Goal: Task Accomplishment & Management: Complete application form

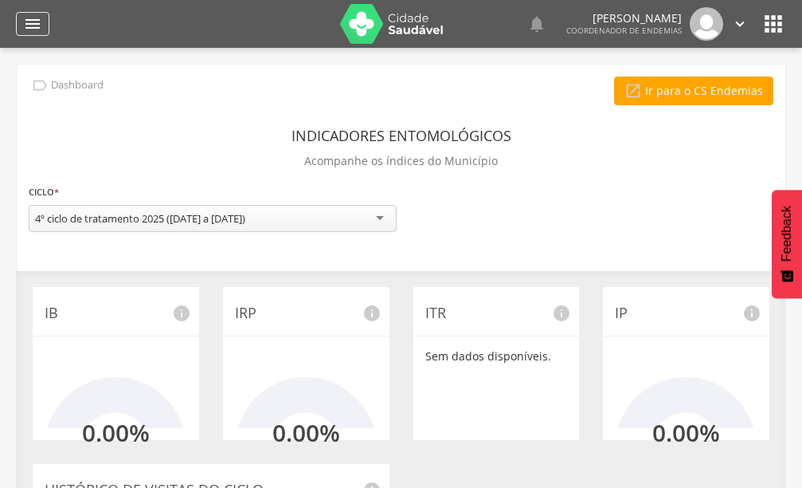
click at [40, 20] on icon "" at bounding box center [32, 23] width 19 height 19
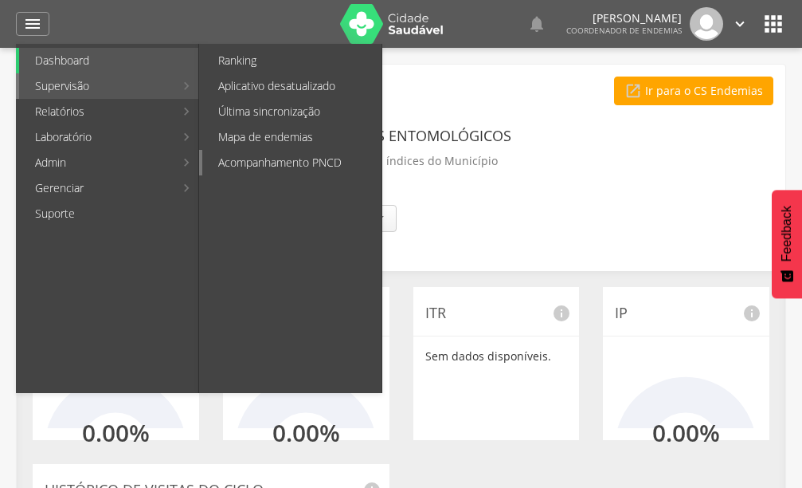
click at [280, 159] on link "Acompanhamento PNCD" at bounding box center [291, 162] width 179 height 25
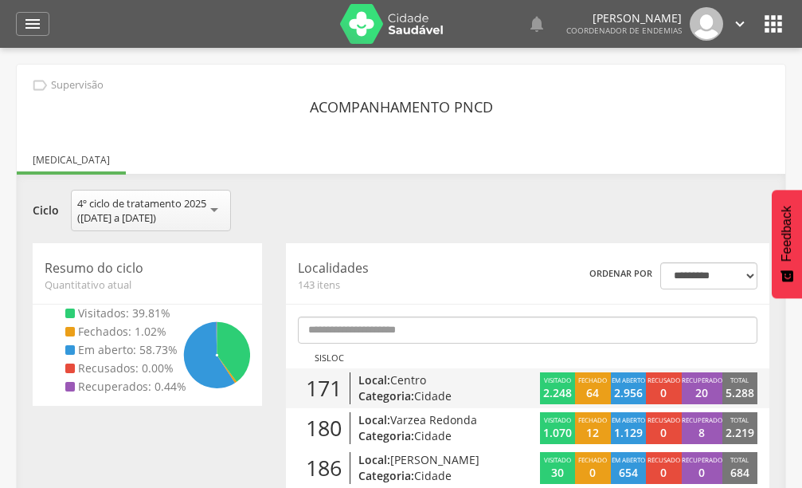
click at [425, 382] on span "Centro" at bounding box center [408, 379] width 36 height 15
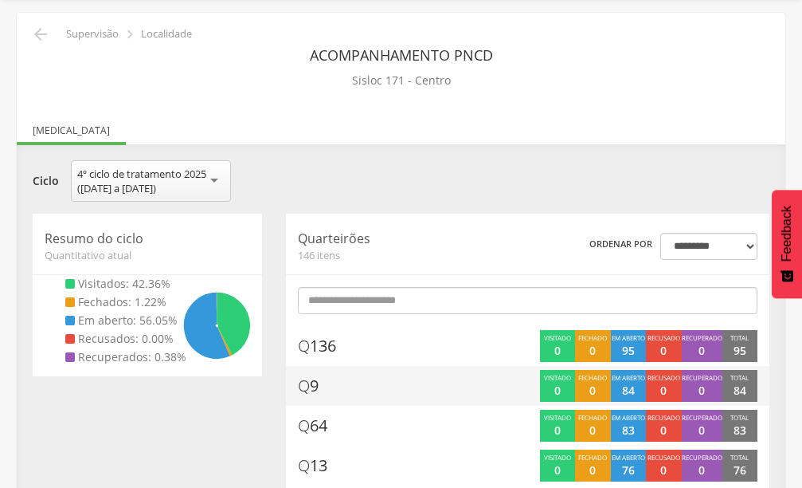
scroll to position [80, 0]
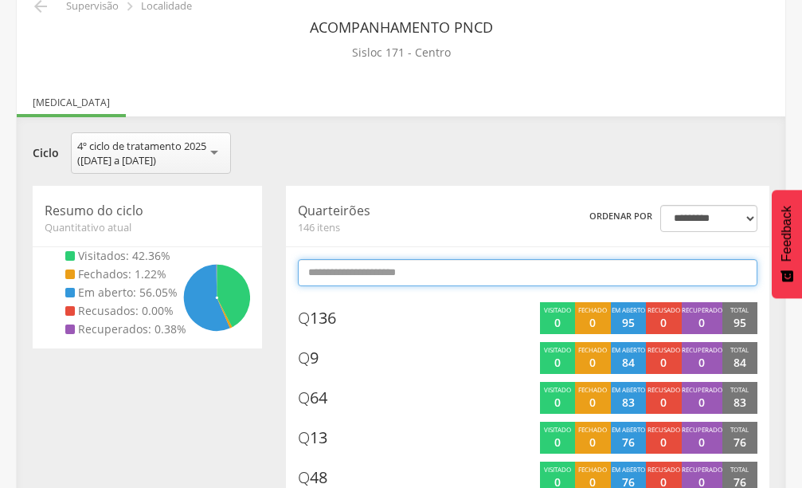
click at [358, 276] on input "text" at bounding box center [528, 272] width 460 height 27
type input "*"
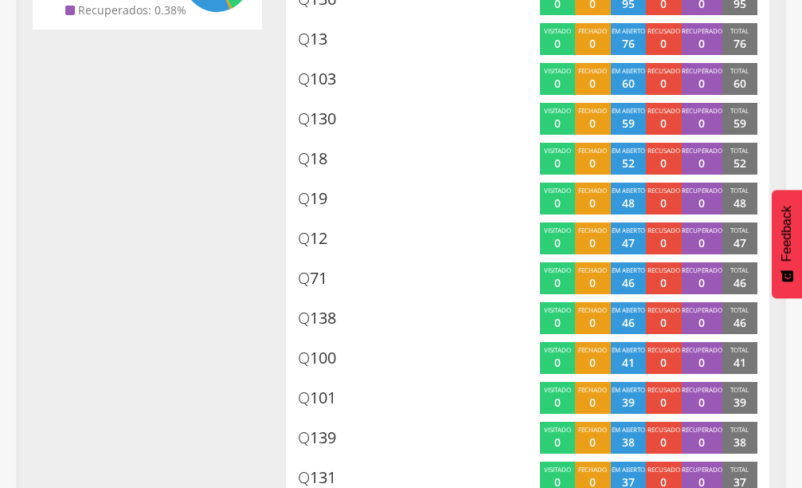
scroll to position [0, 0]
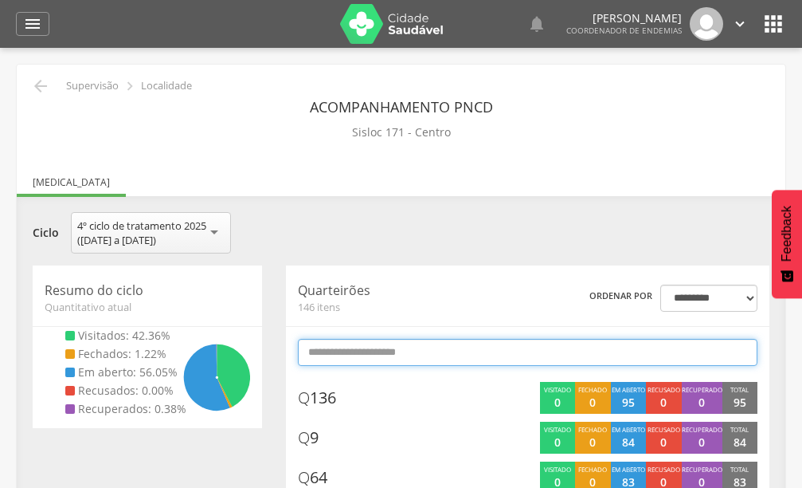
type input "*"
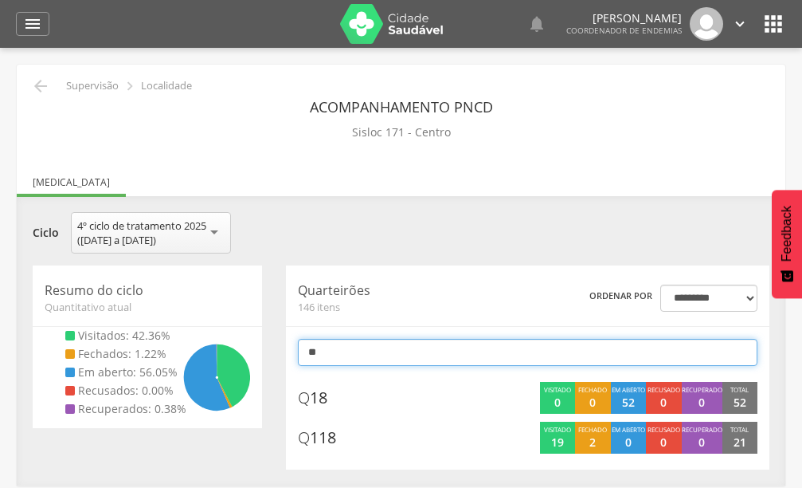
type input "*"
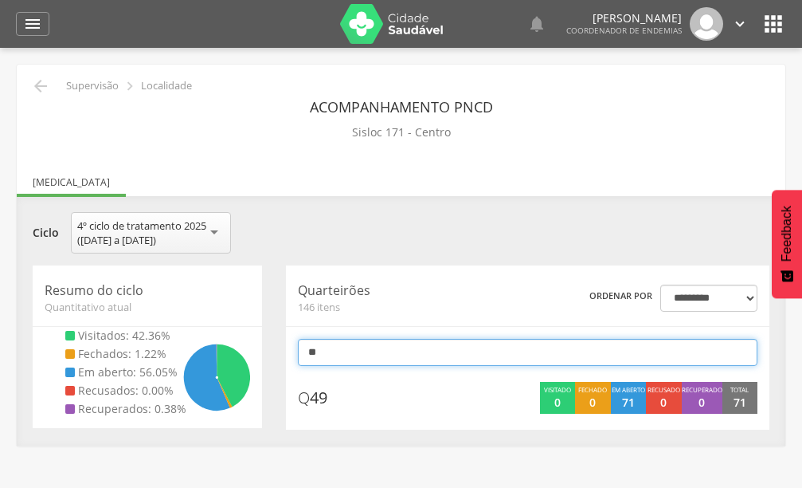
type input "*"
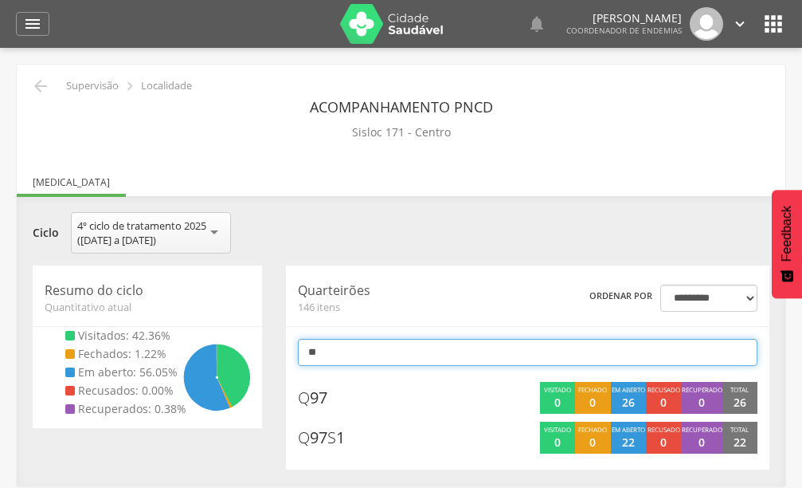
type input "*"
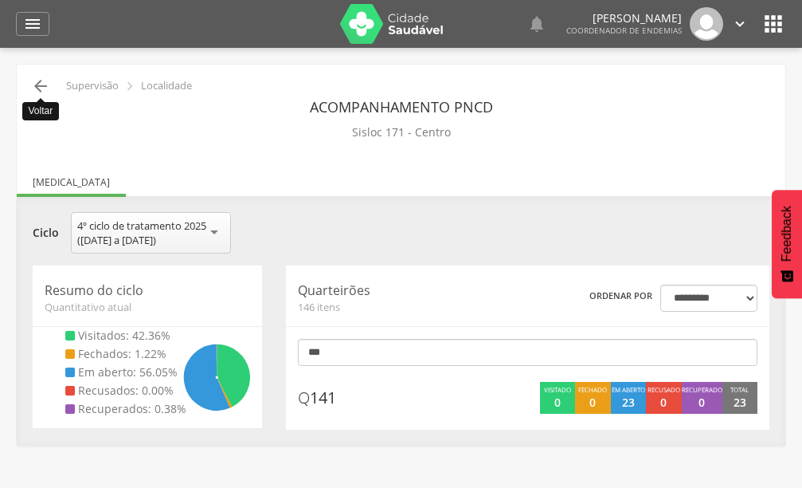
click at [40, 84] on icon "" at bounding box center [40, 85] width 19 height 19
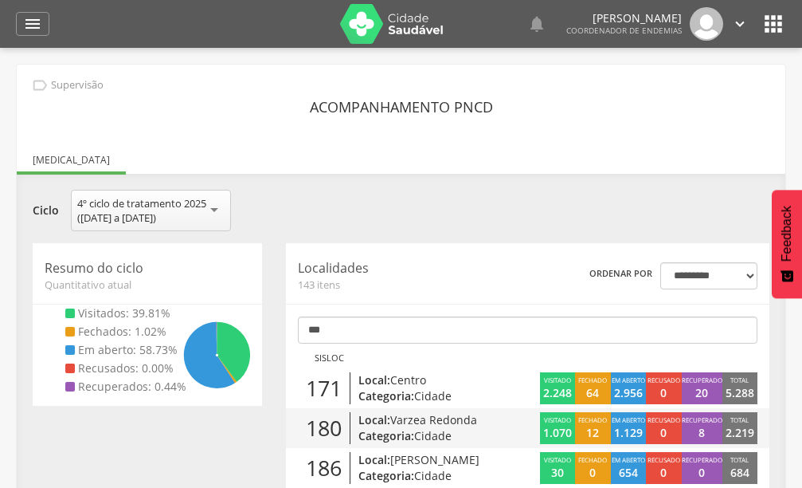
click at [389, 425] on p "Local: [GEOGRAPHIC_DATA]" at bounding box center [430, 420] width 143 height 16
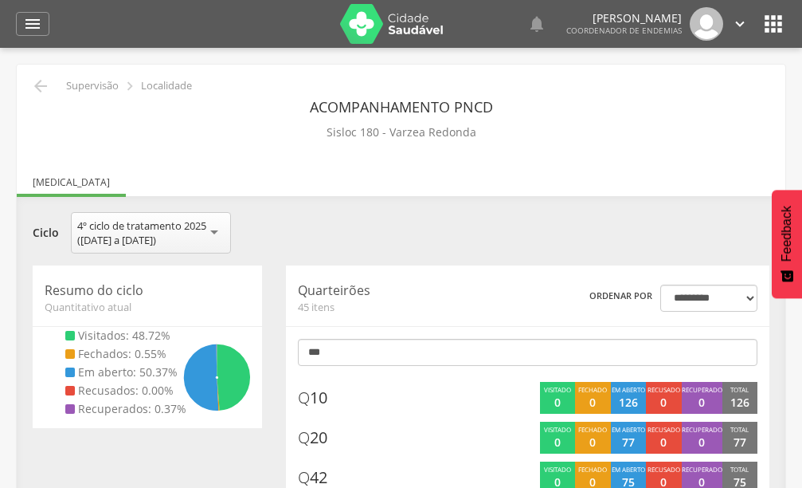
click at [342, 300] on span "45 itens" at bounding box center [389, 307] width 182 height 14
click at [327, 296] on p "Quarteirões" at bounding box center [389, 290] width 182 height 18
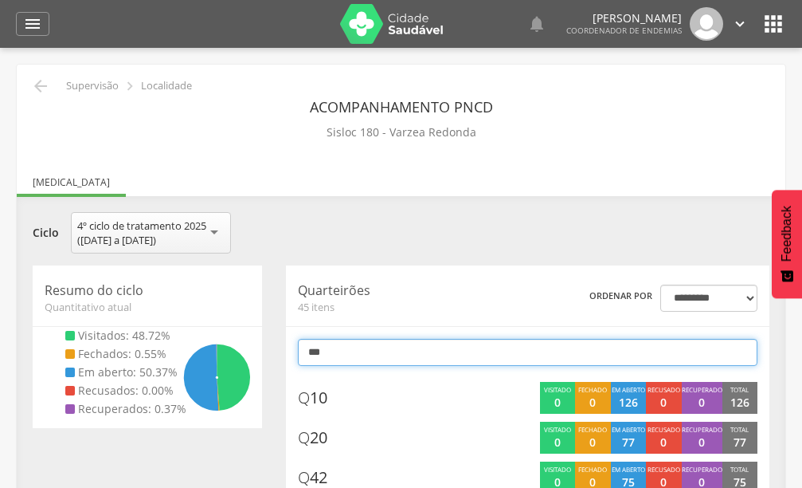
click at [337, 358] on input "***" at bounding box center [528, 352] width 460 height 27
type input "*"
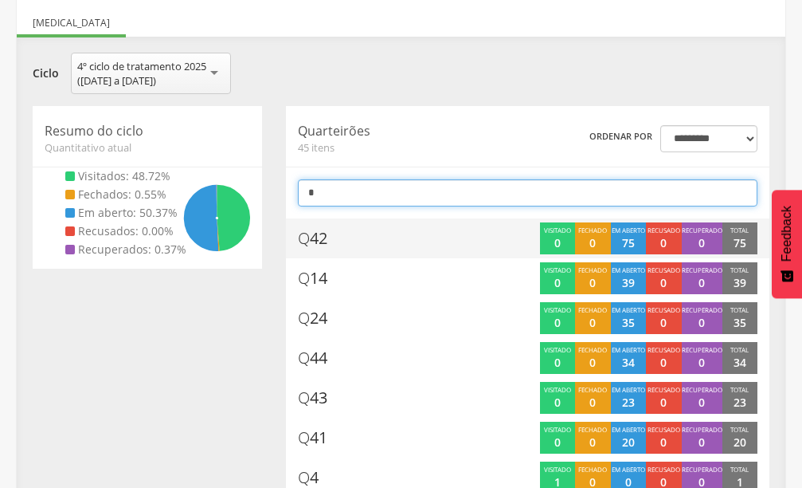
scroll to position [239, 0]
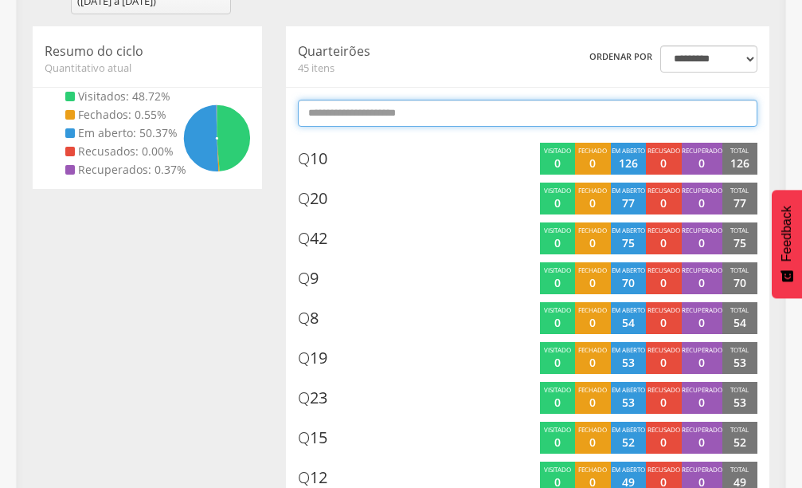
type input "*"
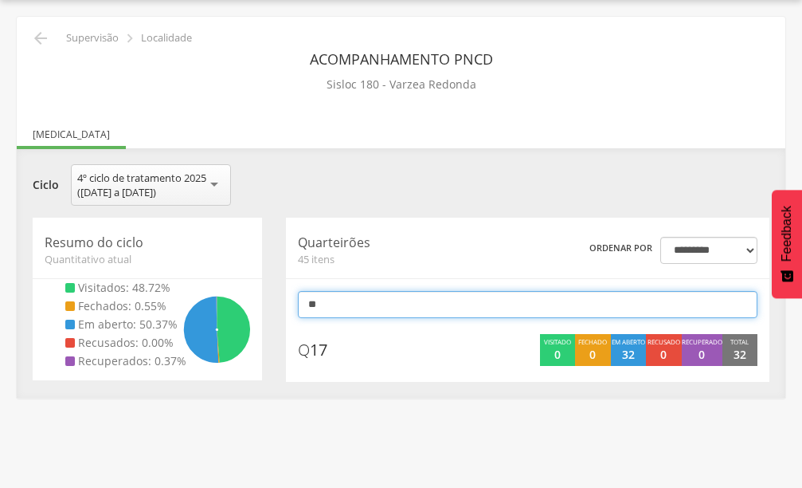
type input "*"
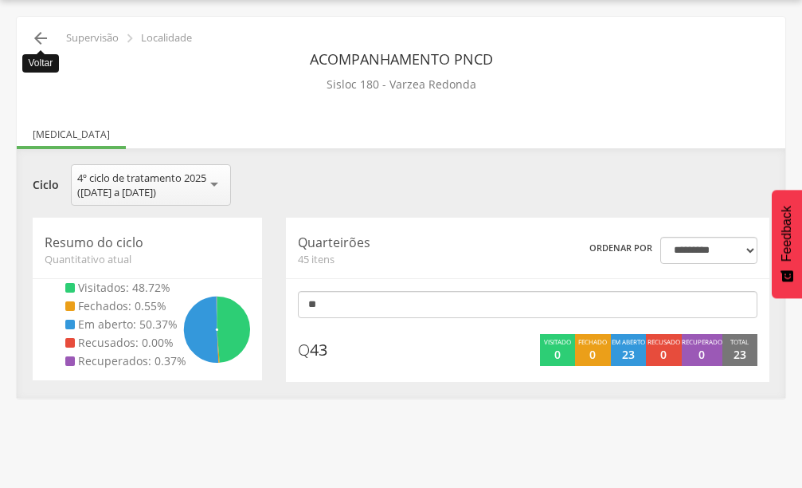
click at [39, 33] on icon "" at bounding box center [40, 38] width 19 height 19
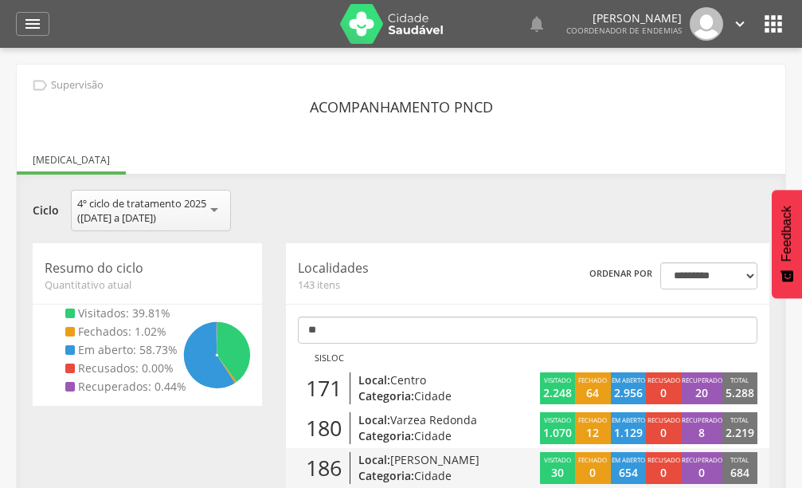
click at [440, 468] on span "Cidade" at bounding box center [432, 475] width 37 height 15
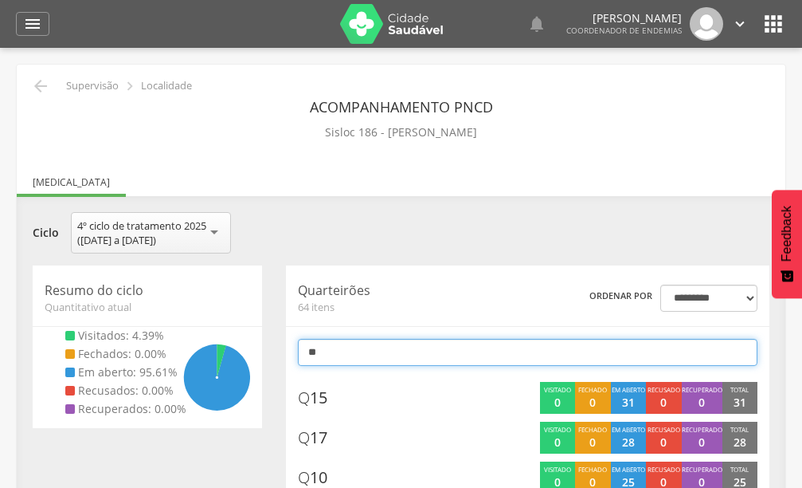
click at [374, 355] on input "**" at bounding box center [528, 352] width 460 height 27
type input "*"
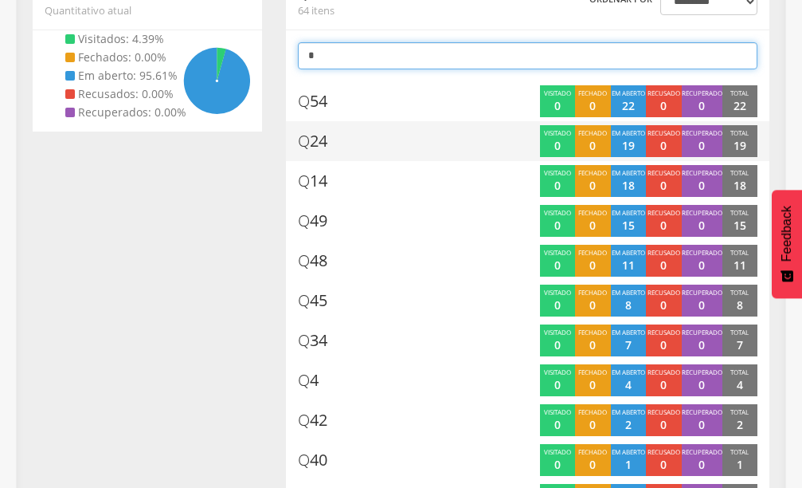
scroll to position [319, 0]
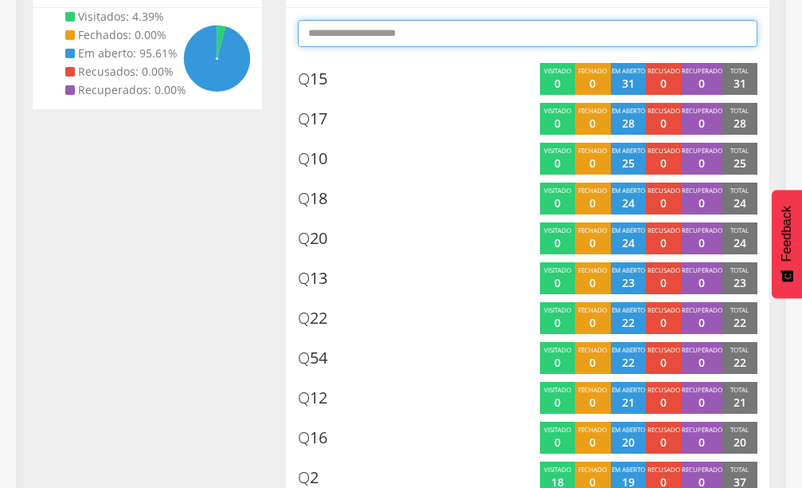
type input "*"
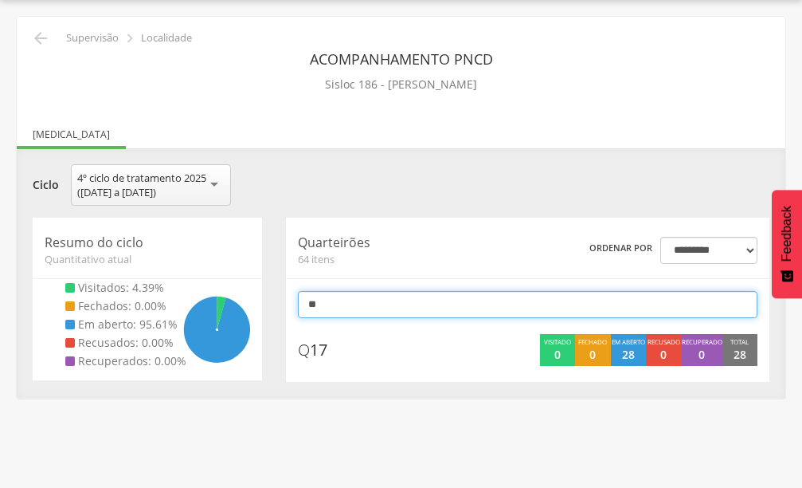
scroll to position [48, 0]
type input "*"
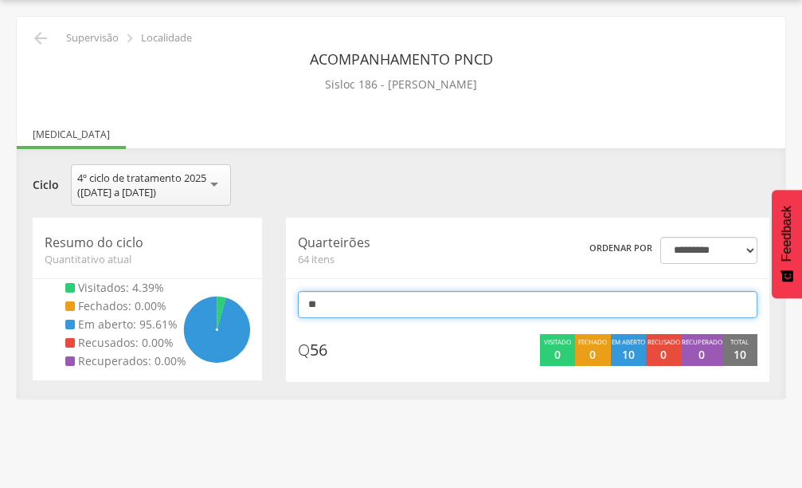
type input "*"
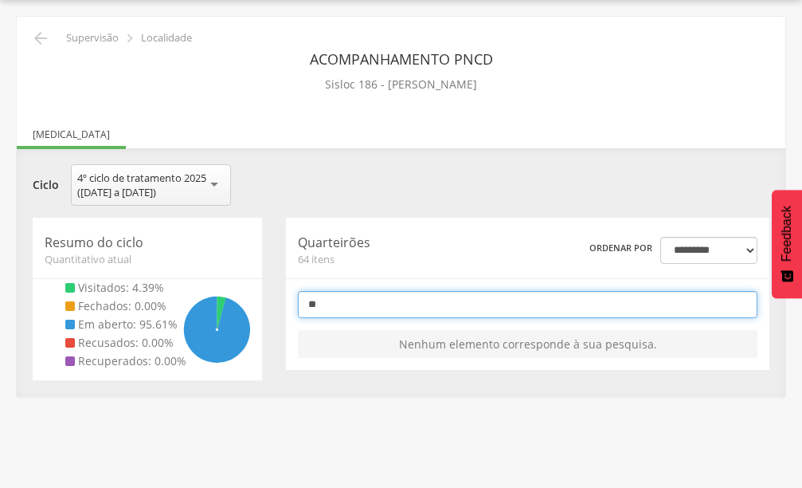
scroll to position [0, 0]
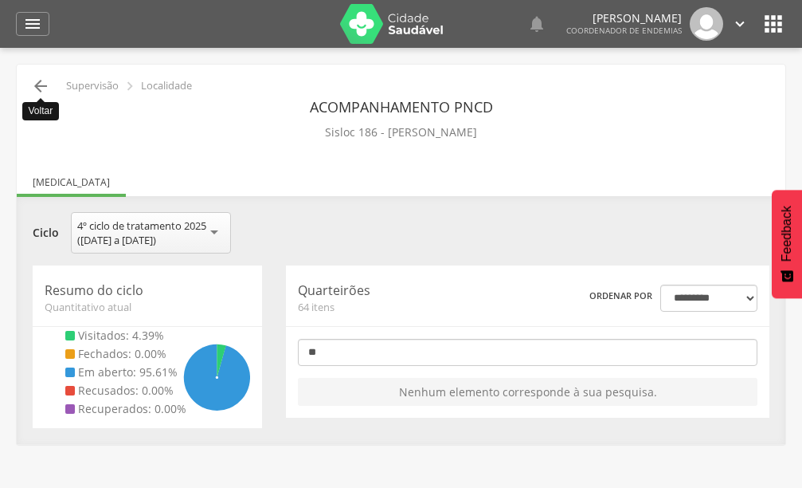
click at [37, 87] on icon "" at bounding box center [40, 85] width 19 height 19
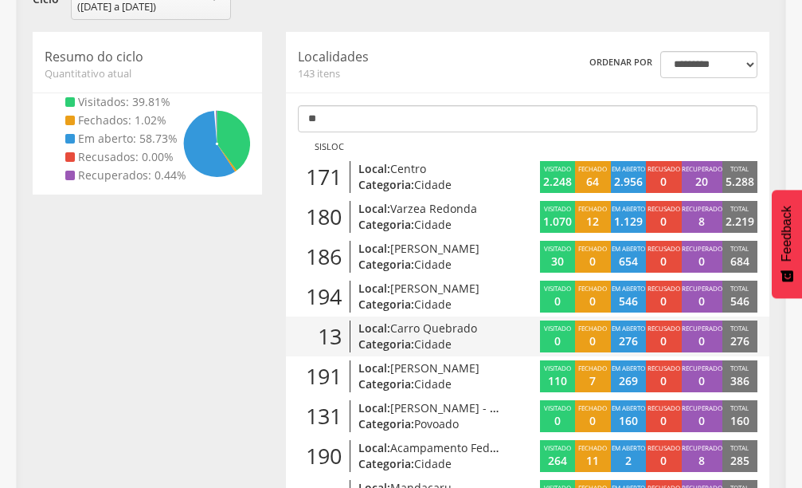
scroll to position [239, 0]
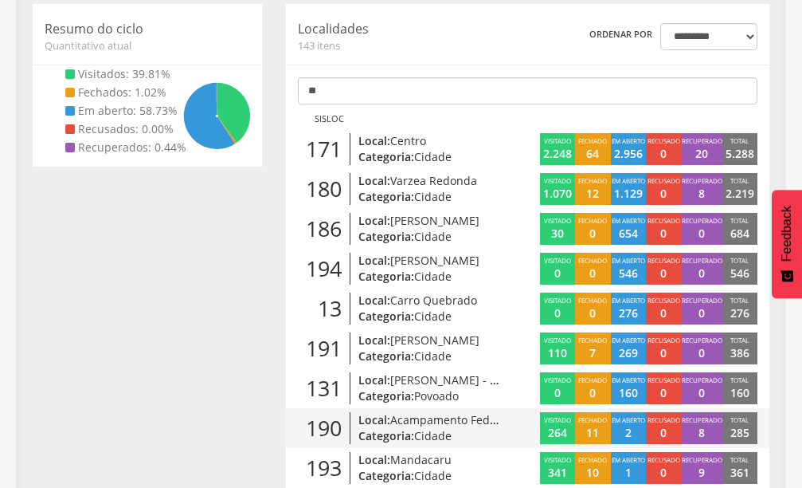
click at [441, 429] on span "Cidade" at bounding box center [432, 435] width 37 height 15
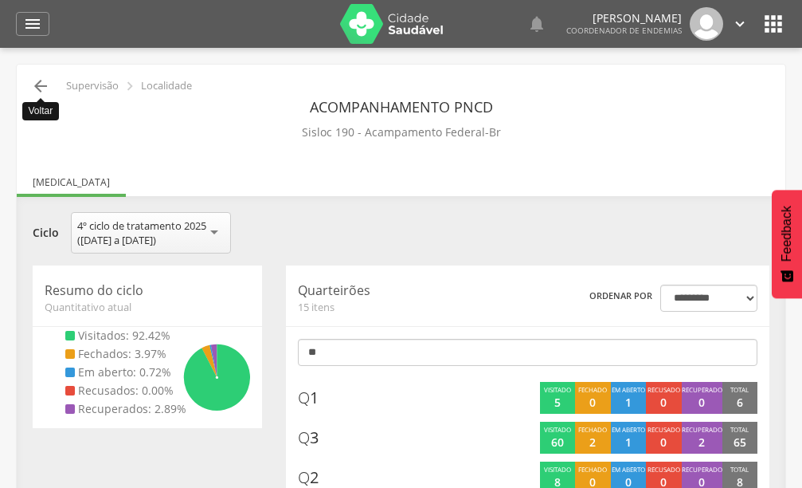
click at [34, 88] on icon "" at bounding box center [40, 85] width 19 height 19
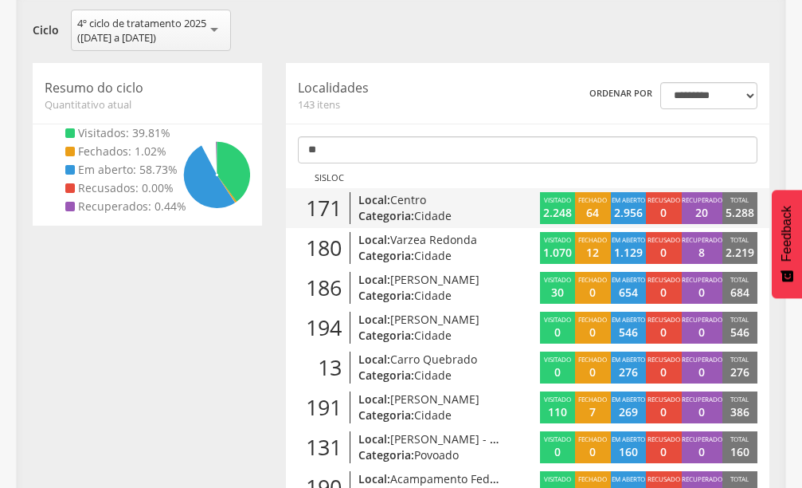
scroll to position [207, 0]
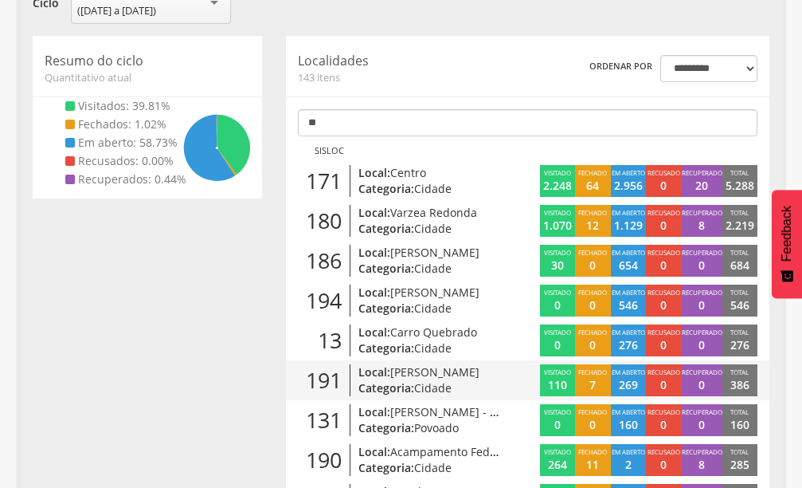
click at [386, 378] on p "Local: [PERSON_NAME]" at bounding box center [430, 372] width 143 height 16
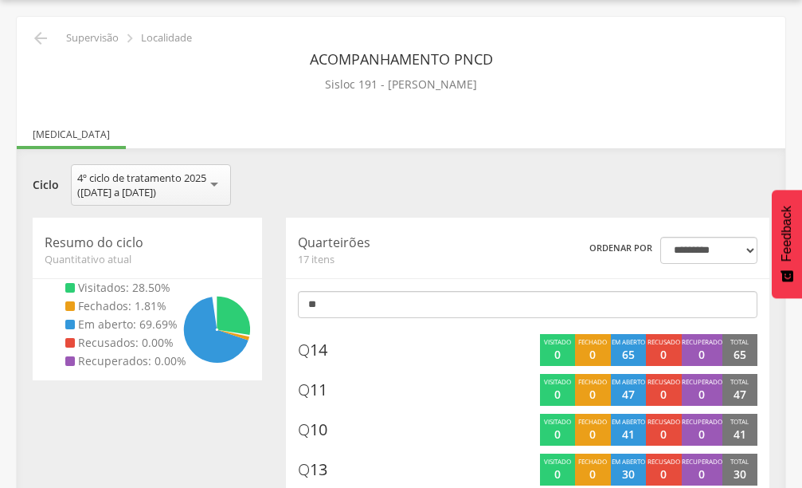
scroll to position [207, 0]
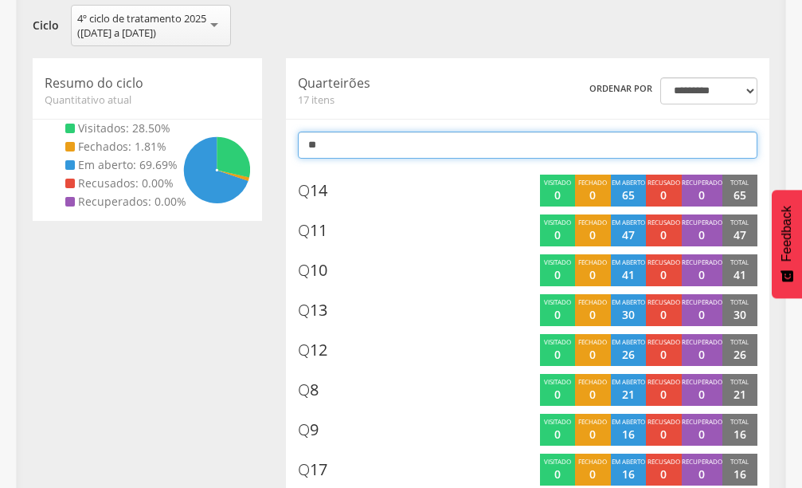
click at [365, 151] on input "**" at bounding box center [528, 144] width 460 height 27
type input "*"
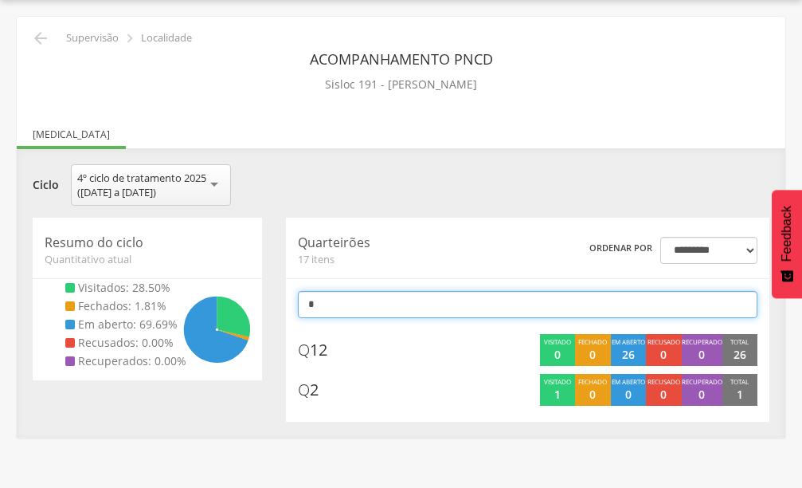
scroll to position [48, 0]
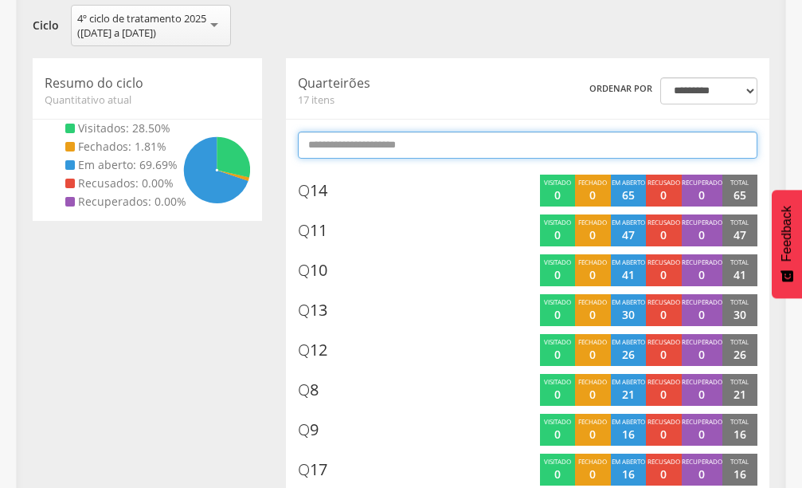
type input "*"
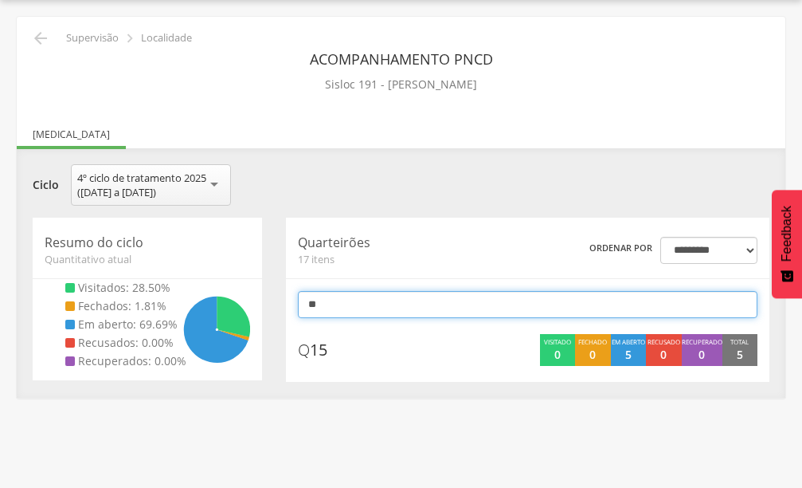
scroll to position [0, 0]
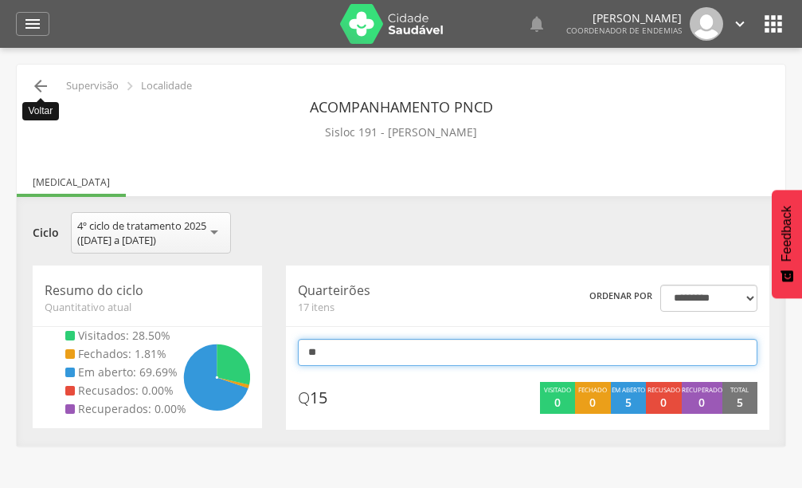
type input "**"
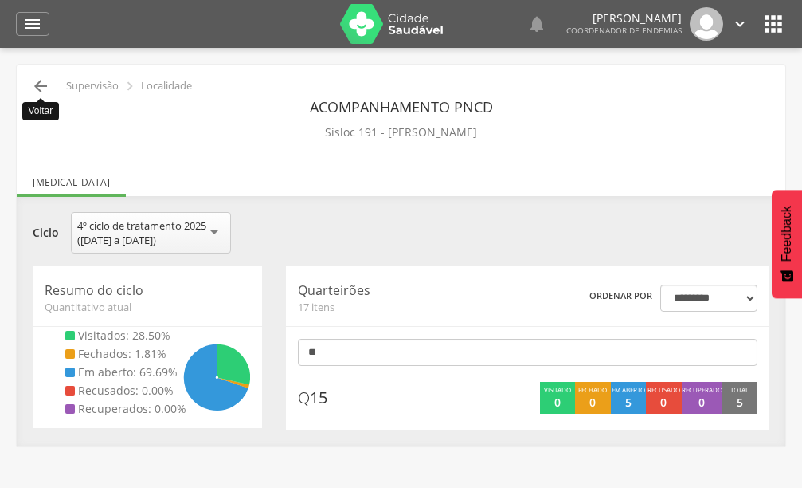
click at [39, 84] on icon "" at bounding box center [40, 85] width 19 height 19
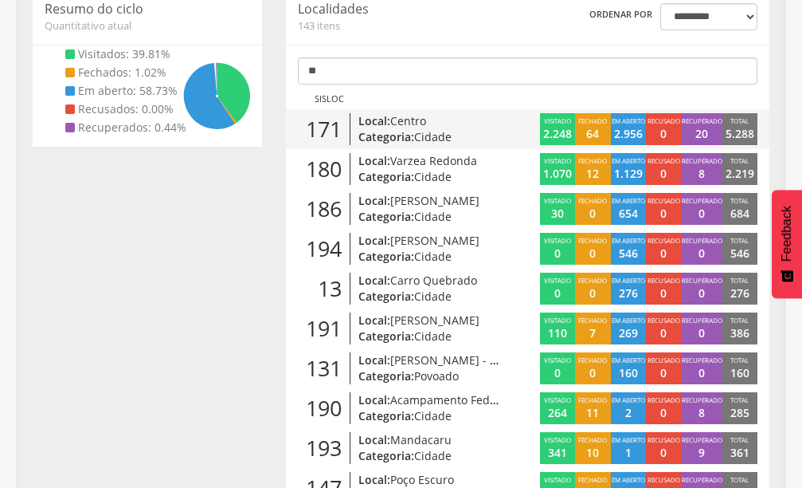
scroll to position [287, 0]
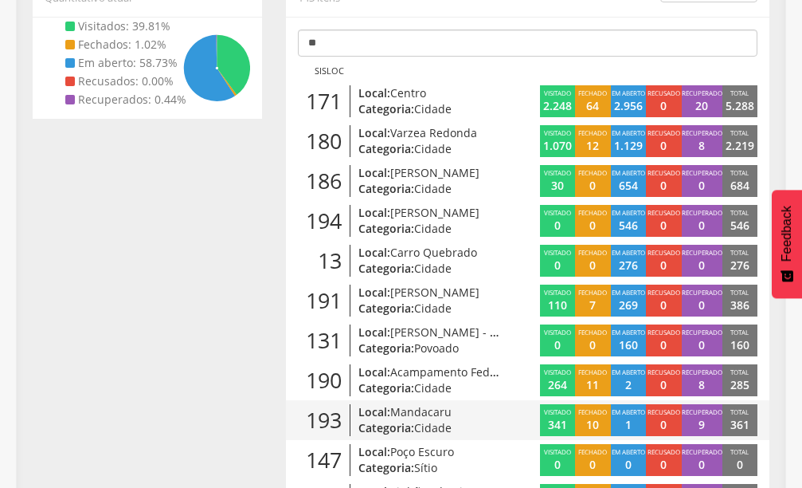
click at [406, 410] on span "Mandacaru" at bounding box center [420, 411] width 61 height 15
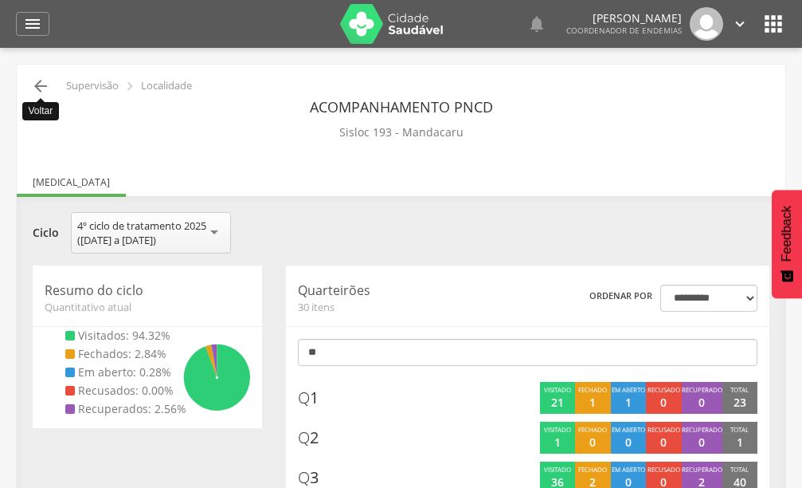
click at [37, 88] on icon "" at bounding box center [40, 85] width 19 height 19
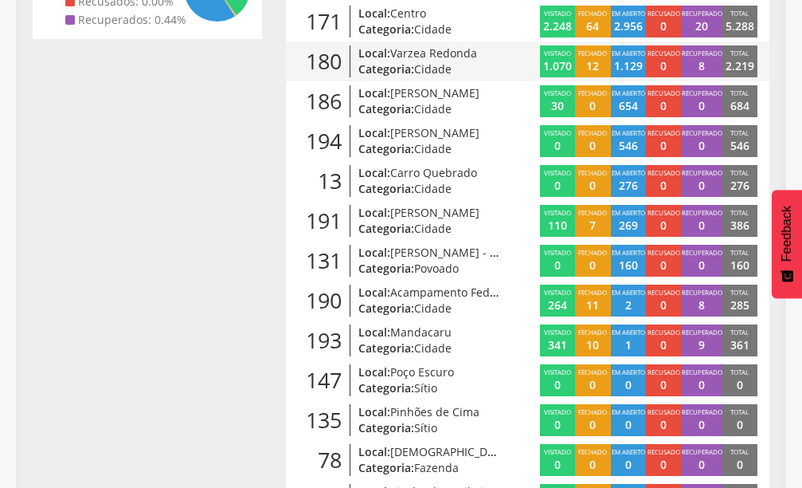
scroll to position [446, 0]
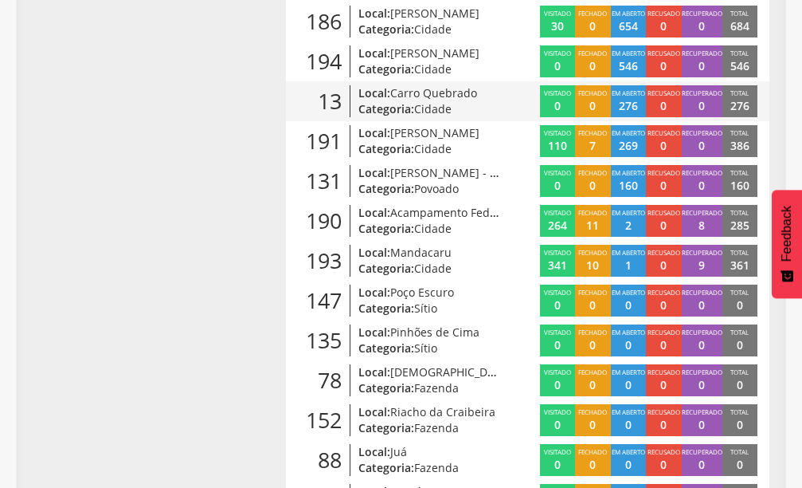
click at [428, 105] on span "Cidade" at bounding box center [432, 108] width 37 height 15
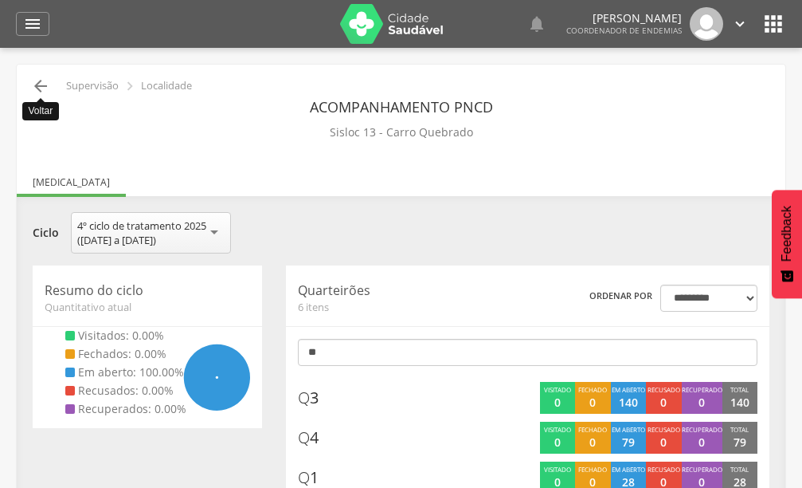
click at [41, 80] on icon "" at bounding box center [40, 85] width 19 height 19
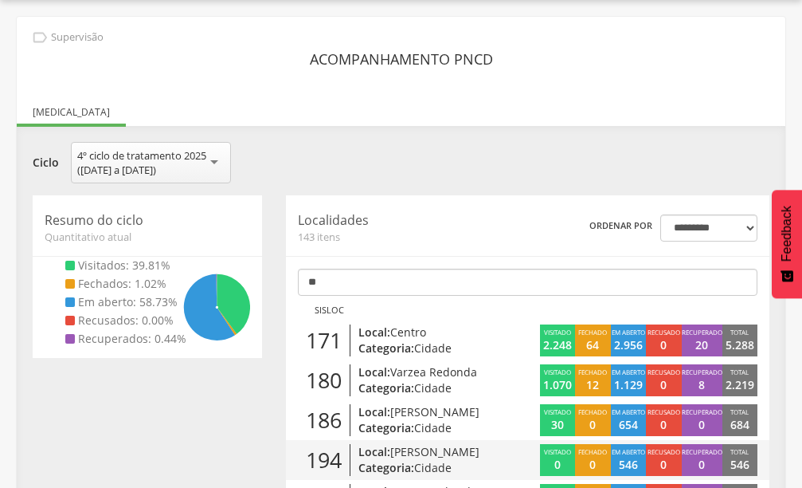
click at [423, 451] on span "[PERSON_NAME]" at bounding box center [434, 451] width 89 height 15
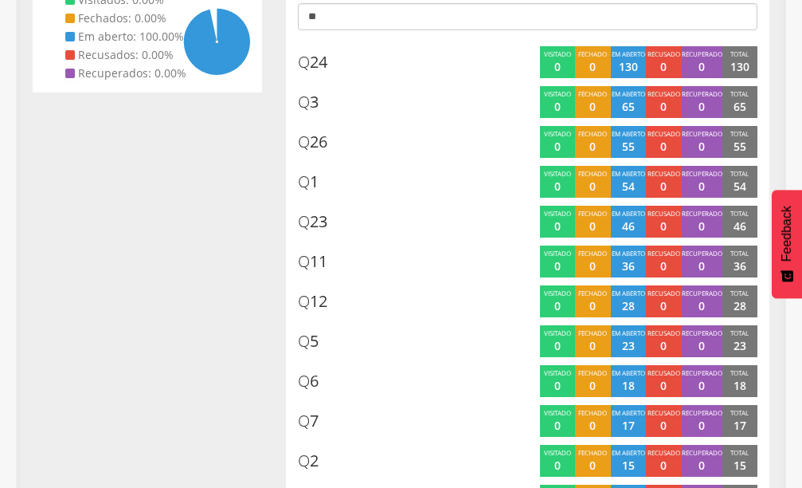
scroll to position [317, 0]
